Goal: Information Seeking & Learning: Learn about a topic

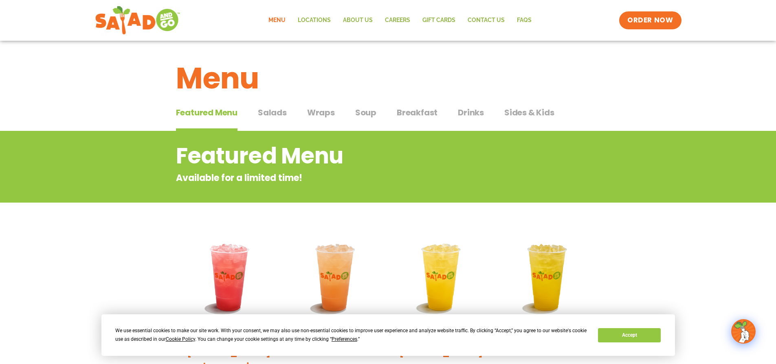
click at [276, 112] on span "Salads" at bounding box center [272, 112] width 29 height 12
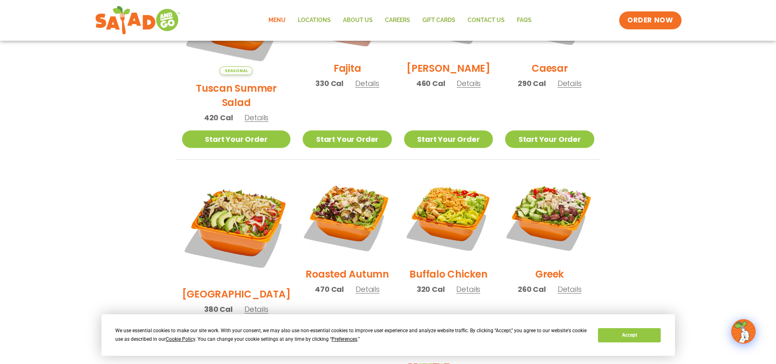
scroll to position [326, 0]
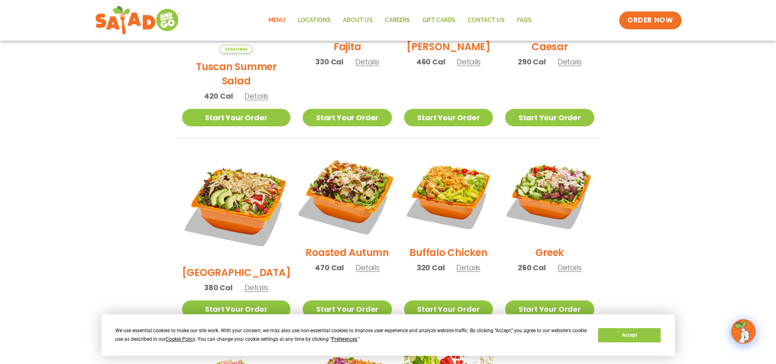
click at [343, 164] on img at bounding box center [347, 195] width 104 height 104
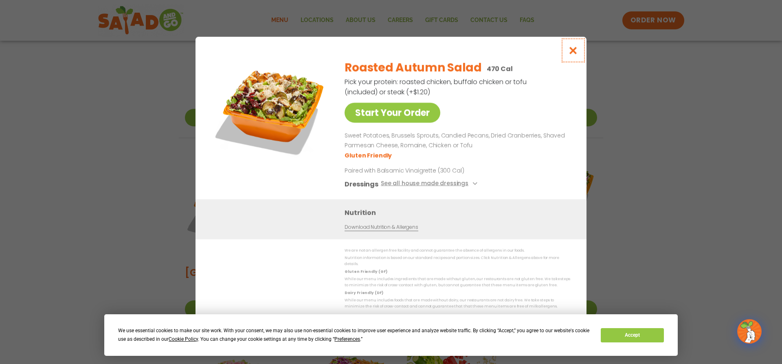
click at [570, 53] on icon "Close modal" at bounding box center [573, 50] width 10 height 9
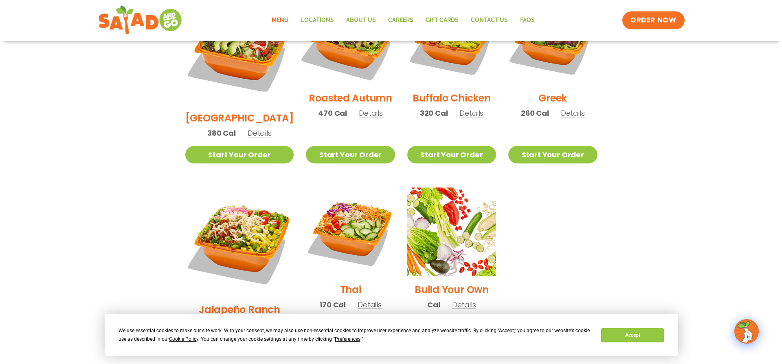
scroll to position [530, 0]
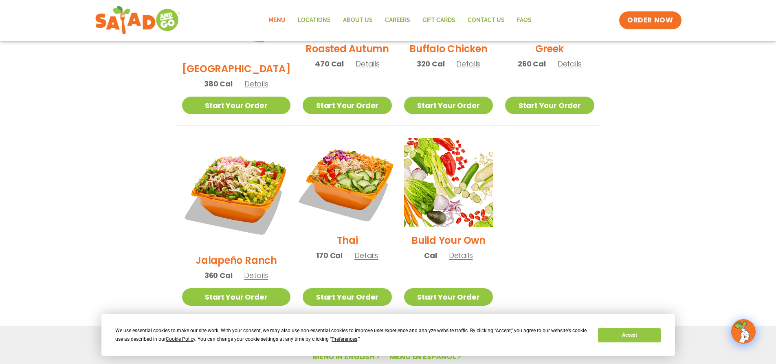
click at [340, 148] on img at bounding box center [347, 182] width 104 height 104
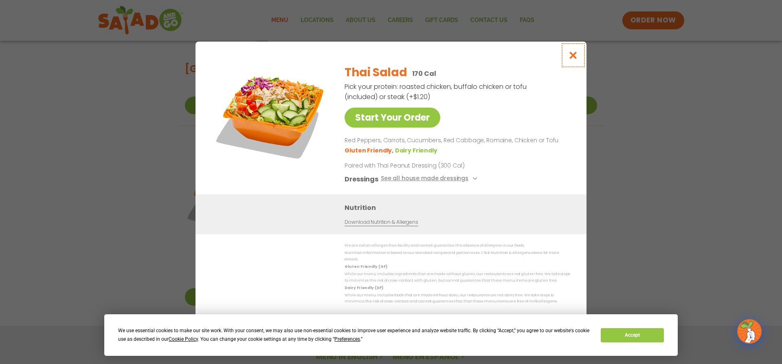
click at [570, 56] on icon "Close modal" at bounding box center [573, 55] width 10 height 9
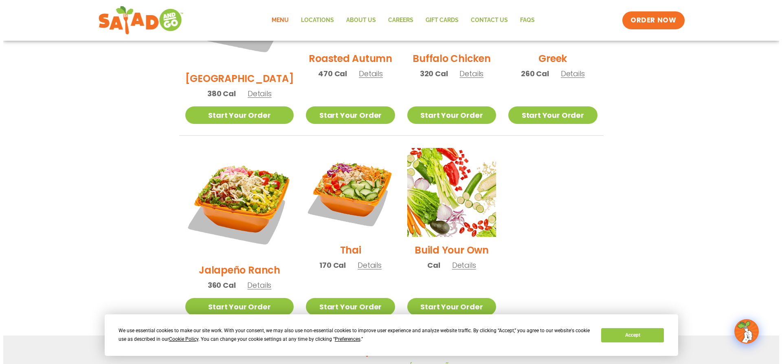
scroll to position [520, 0]
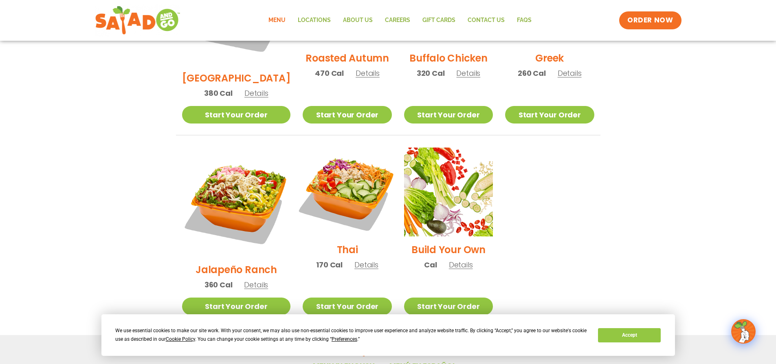
click at [341, 176] on img at bounding box center [347, 192] width 104 height 104
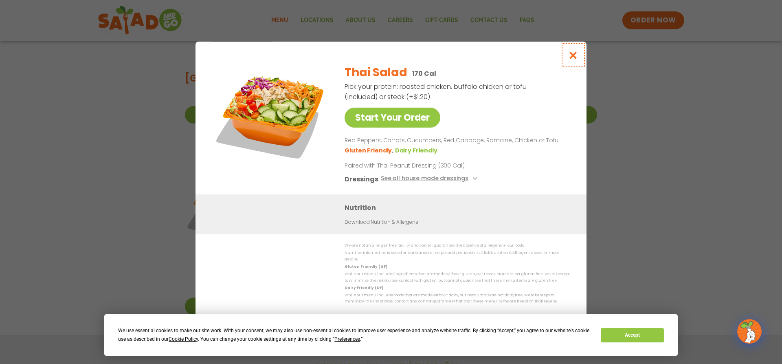
click at [573, 57] on icon "Close modal" at bounding box center [573, 55] width 10 height 9
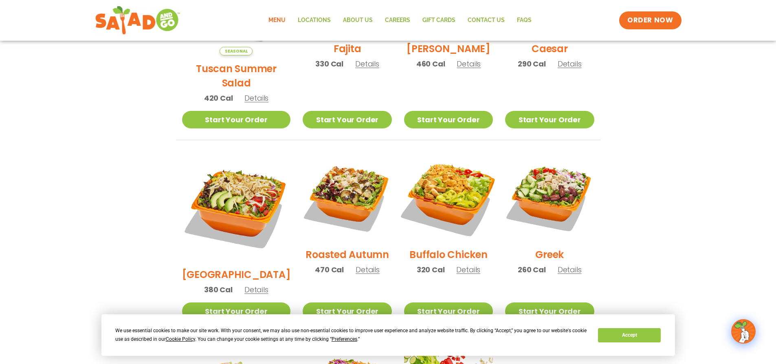
scroll to position [276, 0]
